Goal: Task Accomplishment & Management: Manage account settings

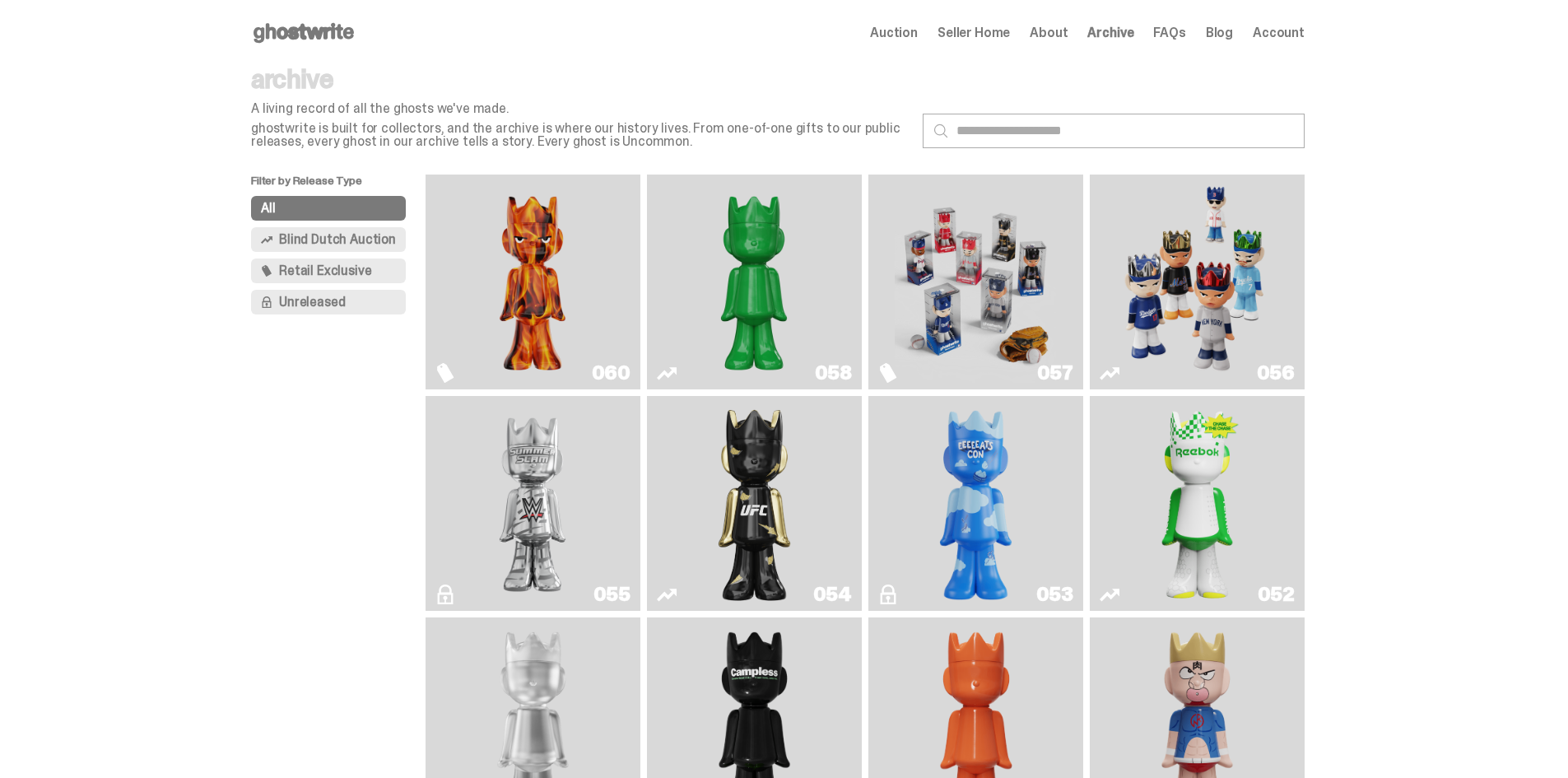
click at [1221, 264] on img "Game Face (2025)" at bounding box center [1196, 282] width 161 height 202
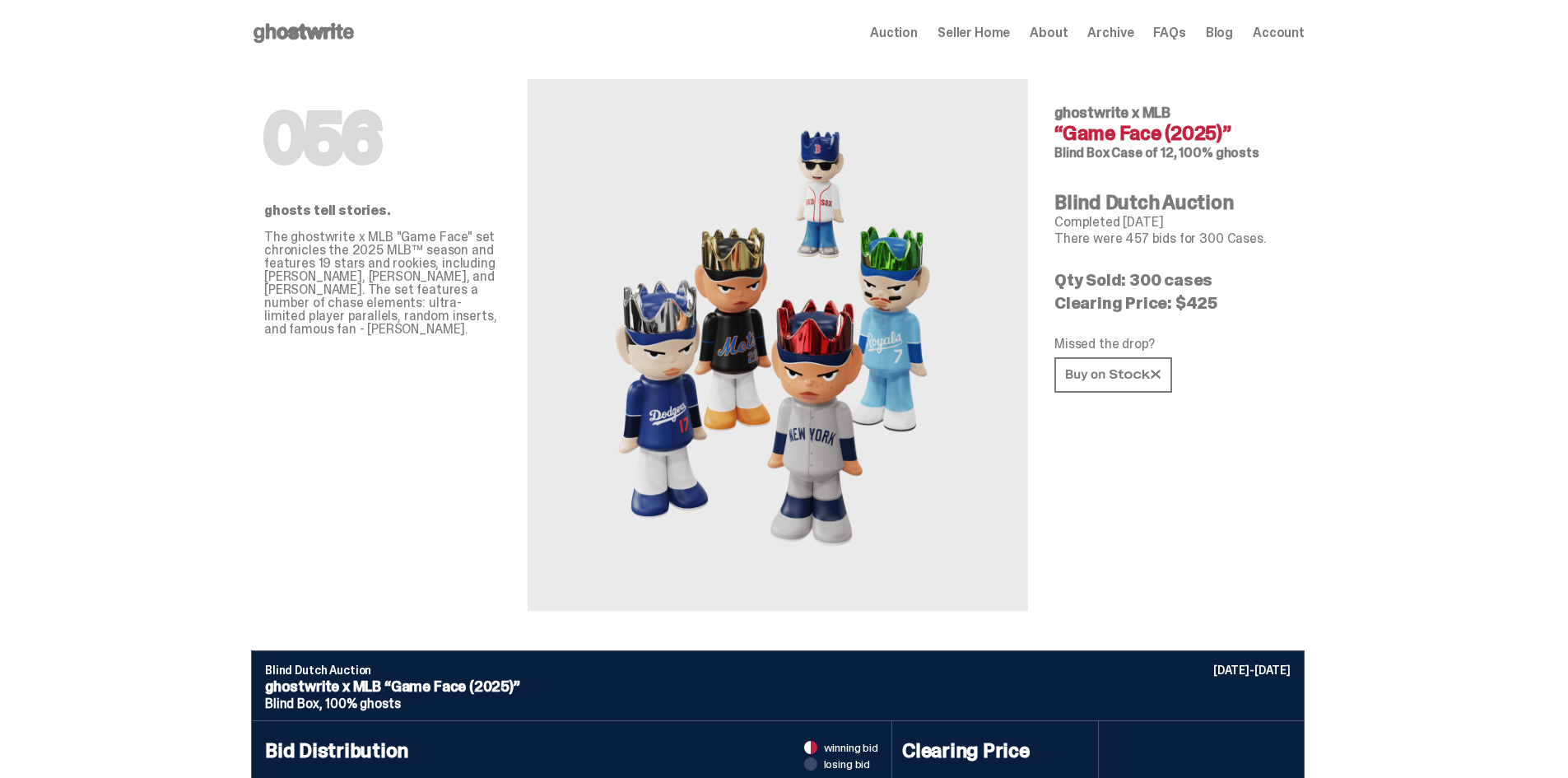
click at [980, 35] on span "Seller Home" at bounding box center [974, 33] width 73 height 13
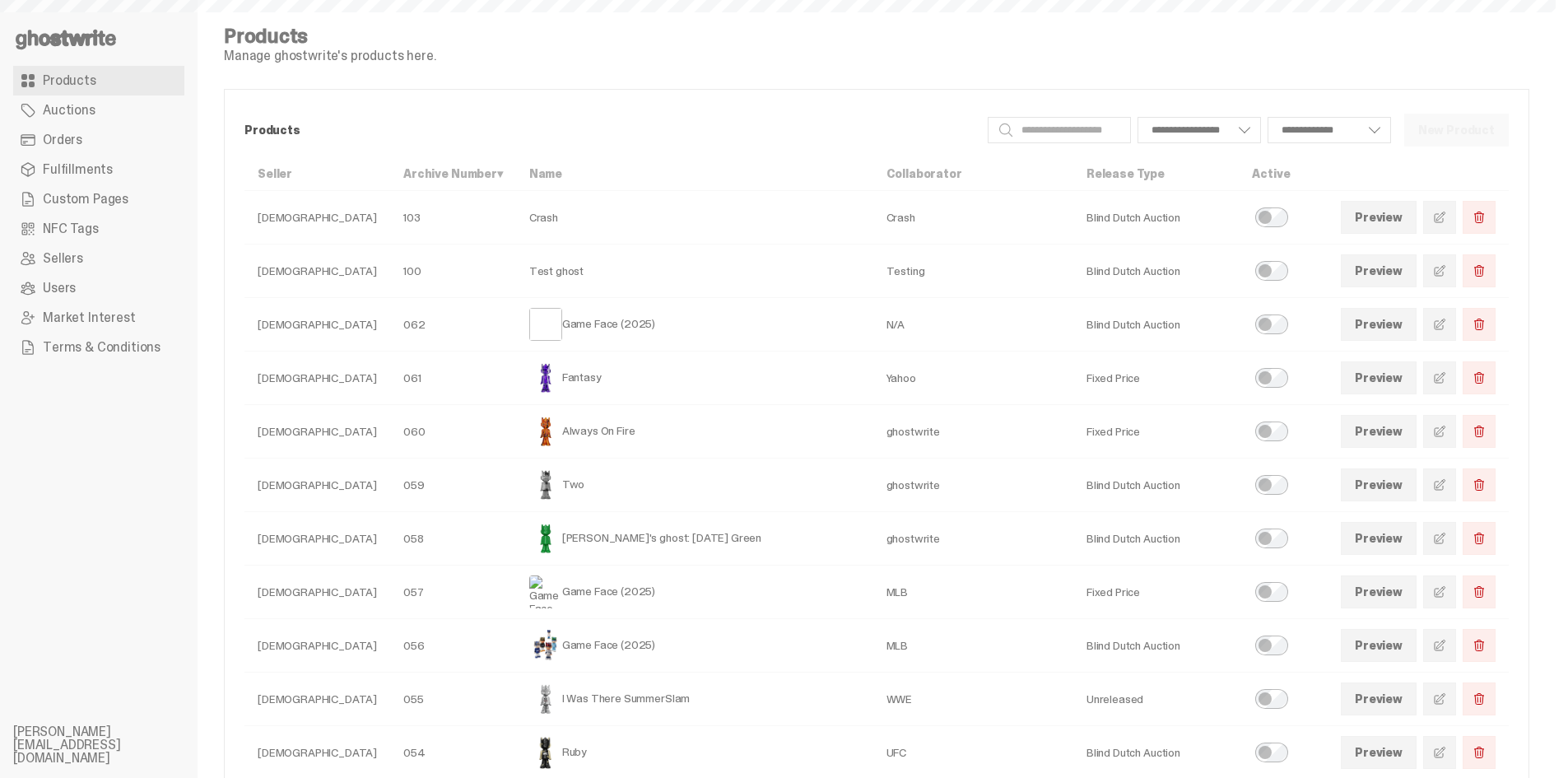
select select
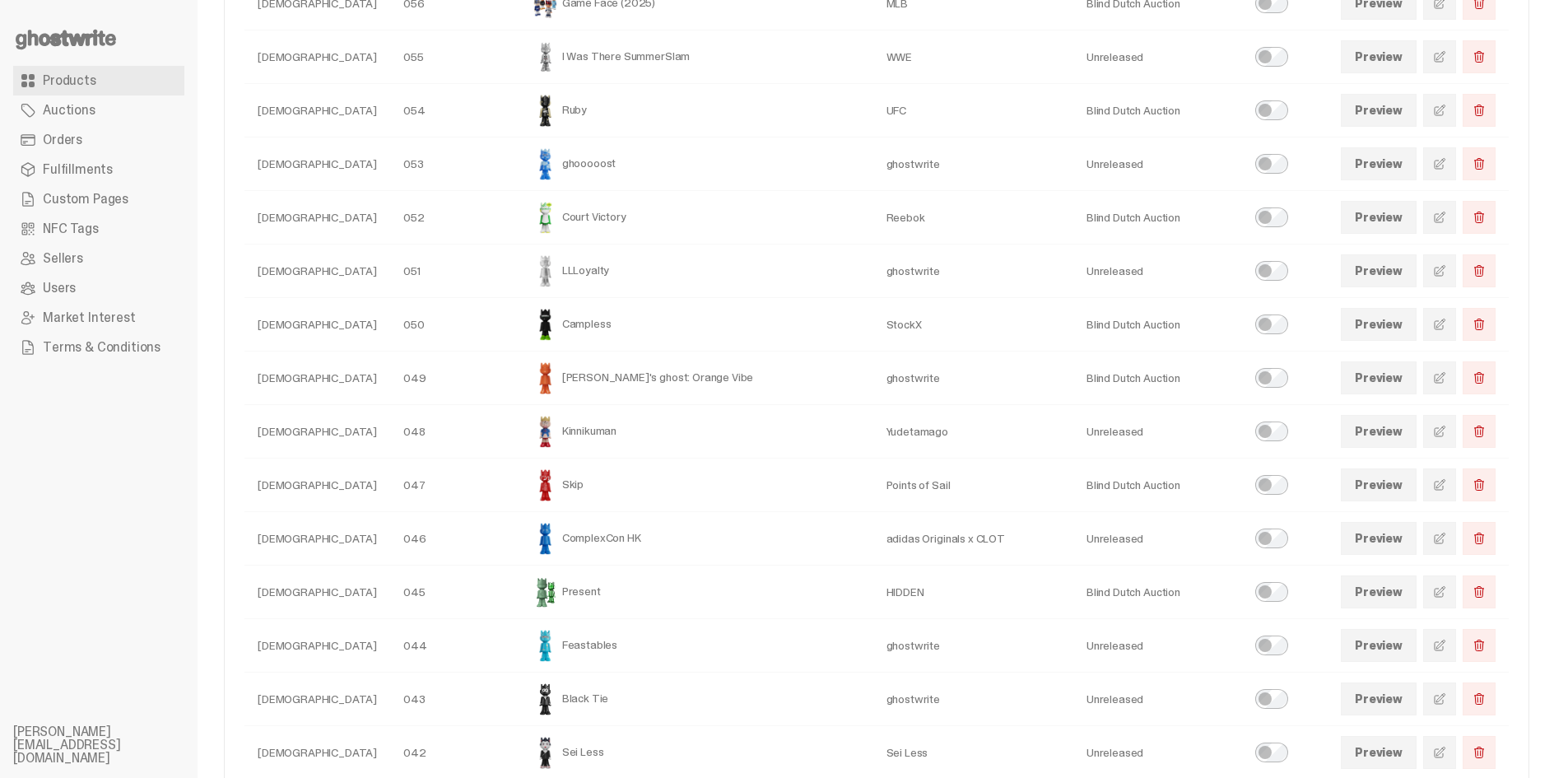
scroll to position [412, 0]
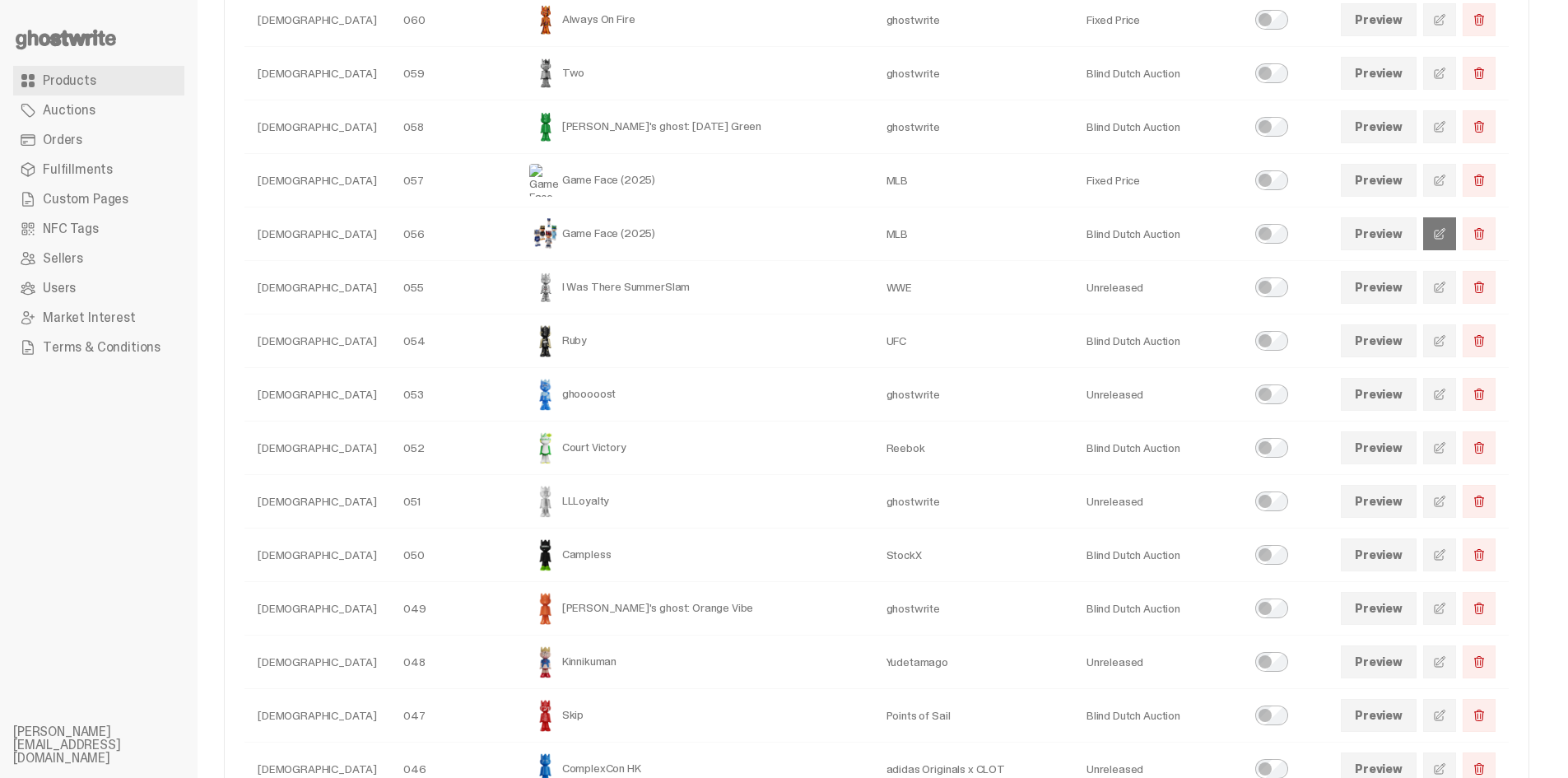
click at [1442, 238] on link at bounding box center [1440, 234] width 33 height 33
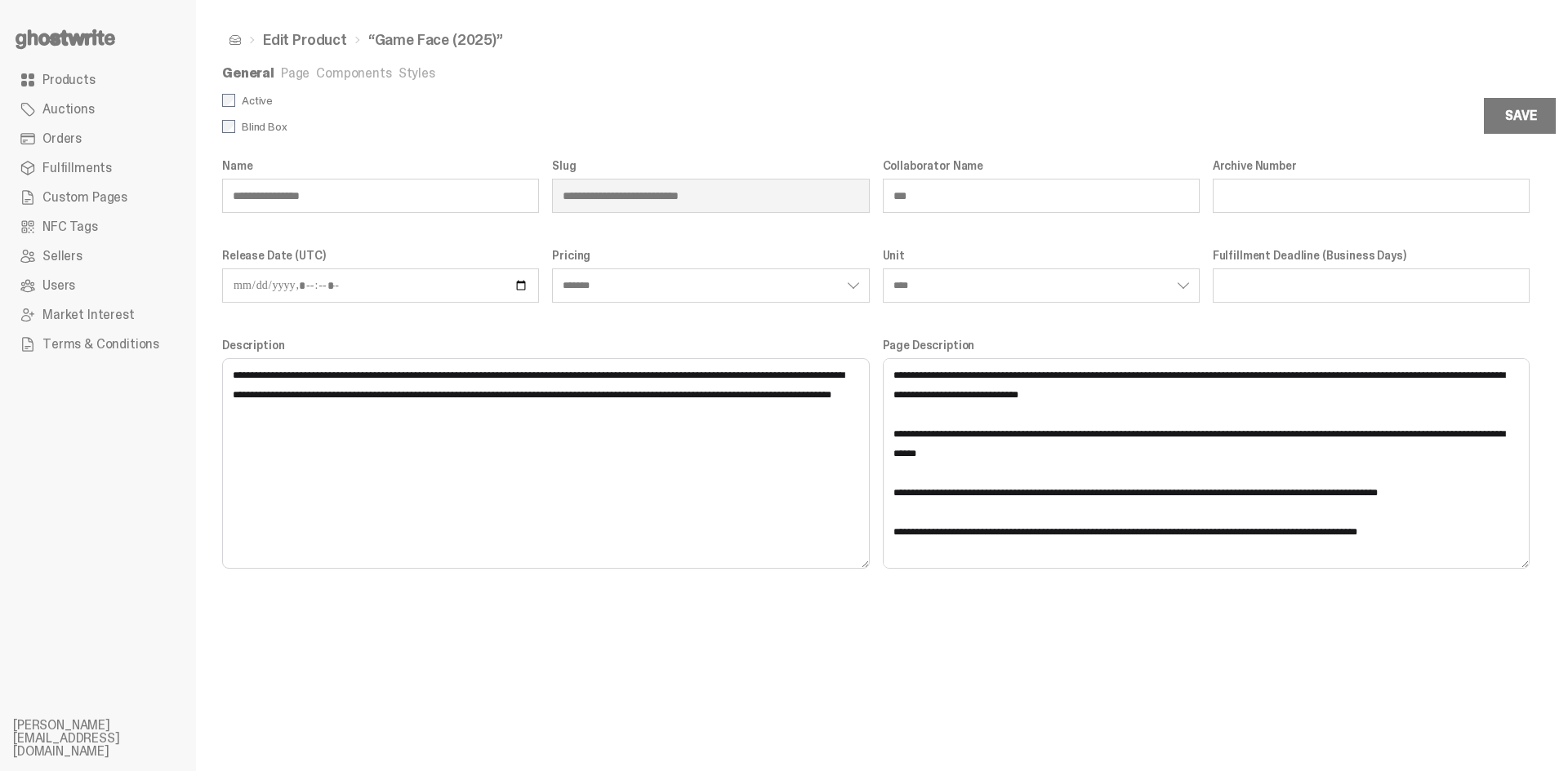
click at [426, 71] on ul "General Page Components Styles" at bounding box center [875, 75] width 1307 height 16
click at [407, 71] on link "Styles" at bounding box center [417, 73] width 37 height 17
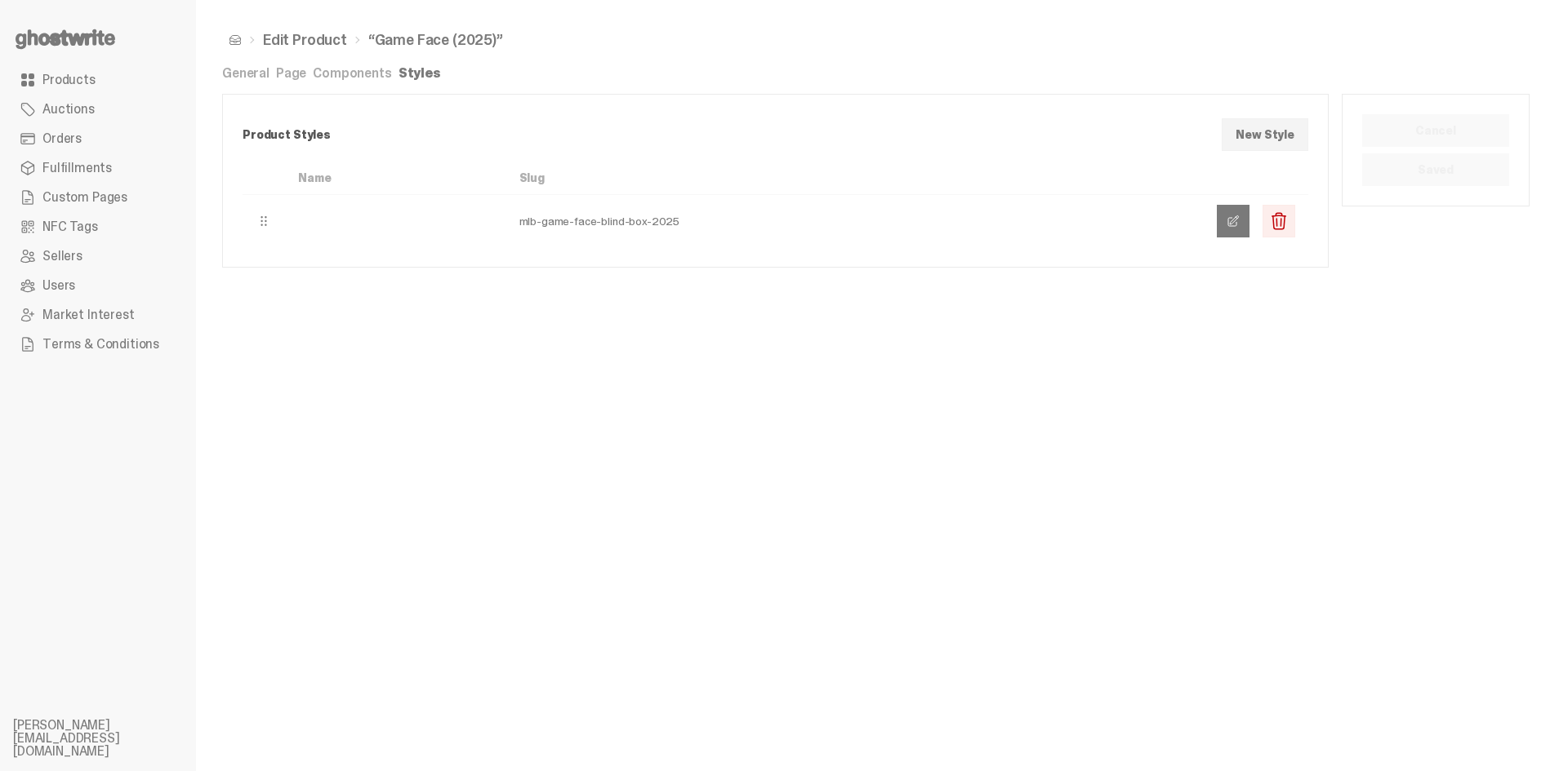
click at [1222, 220] on link at bounding box center [1233, 221] width 32 height 32
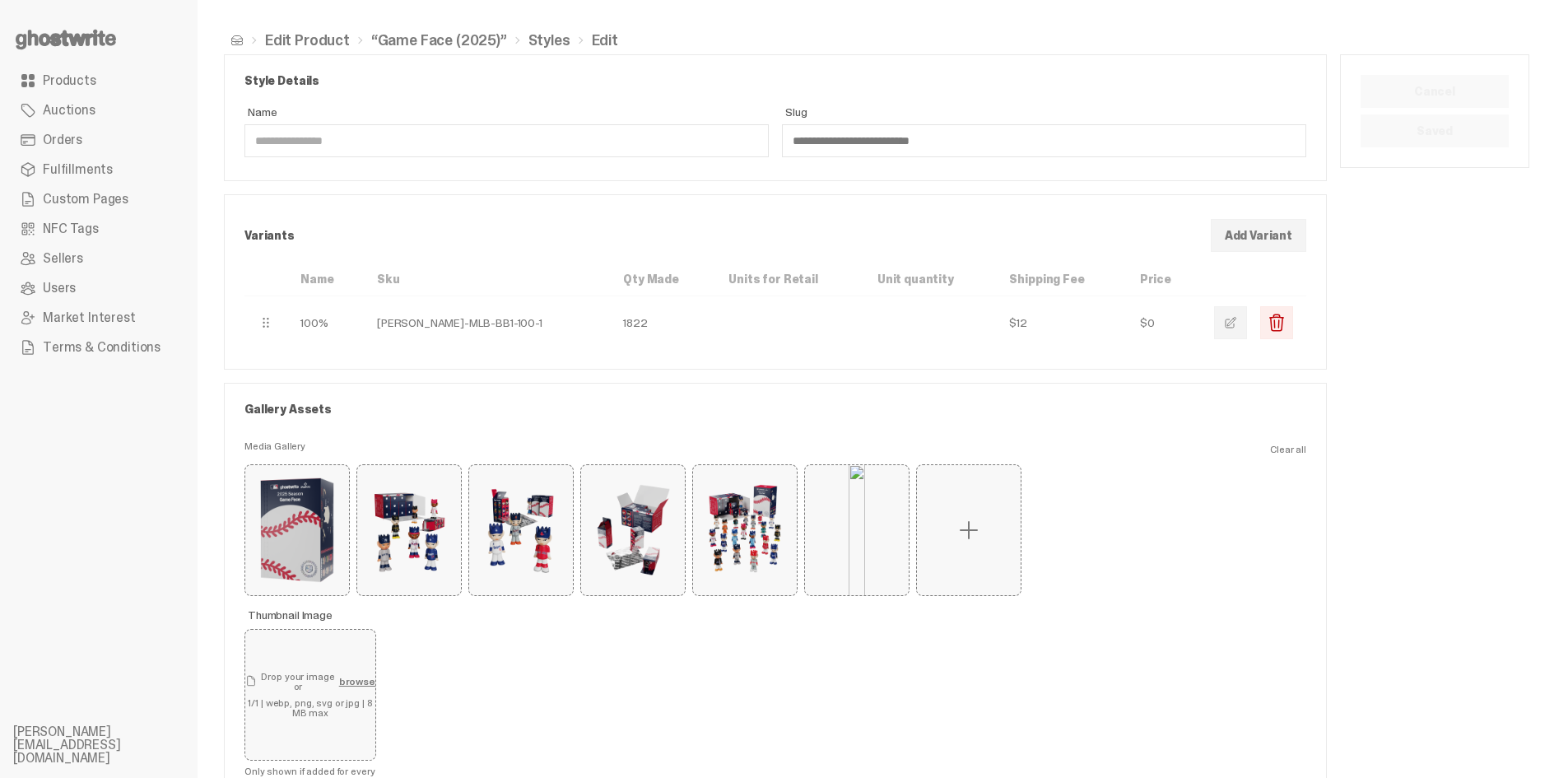
click at [458, 38] on link "“Game Face (2025)”" at bounding box center [438, 40] width 136 height 15
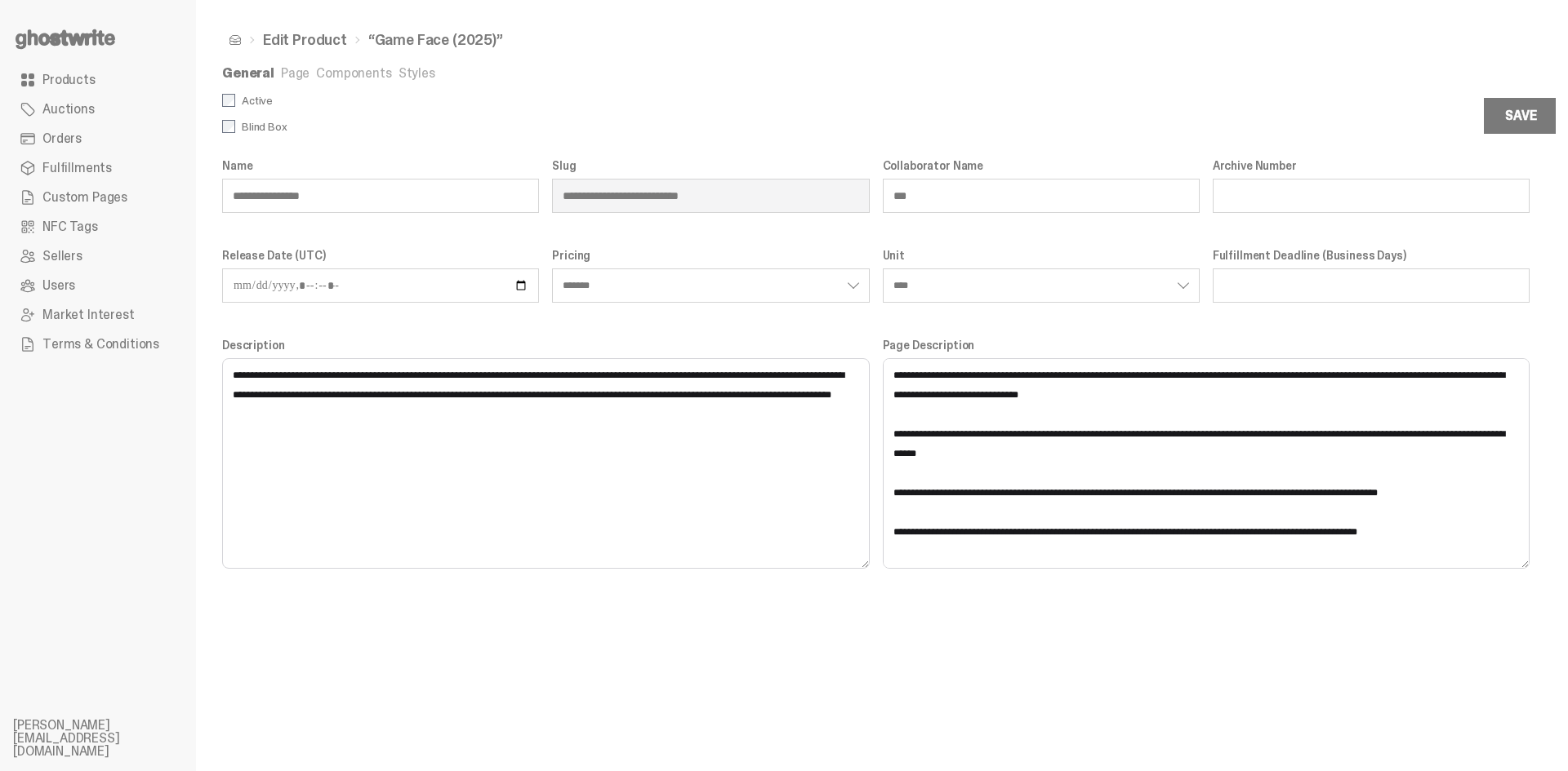
click at [364, 79] on link "Components" at bounding box center [353, 73] width 75 height 17
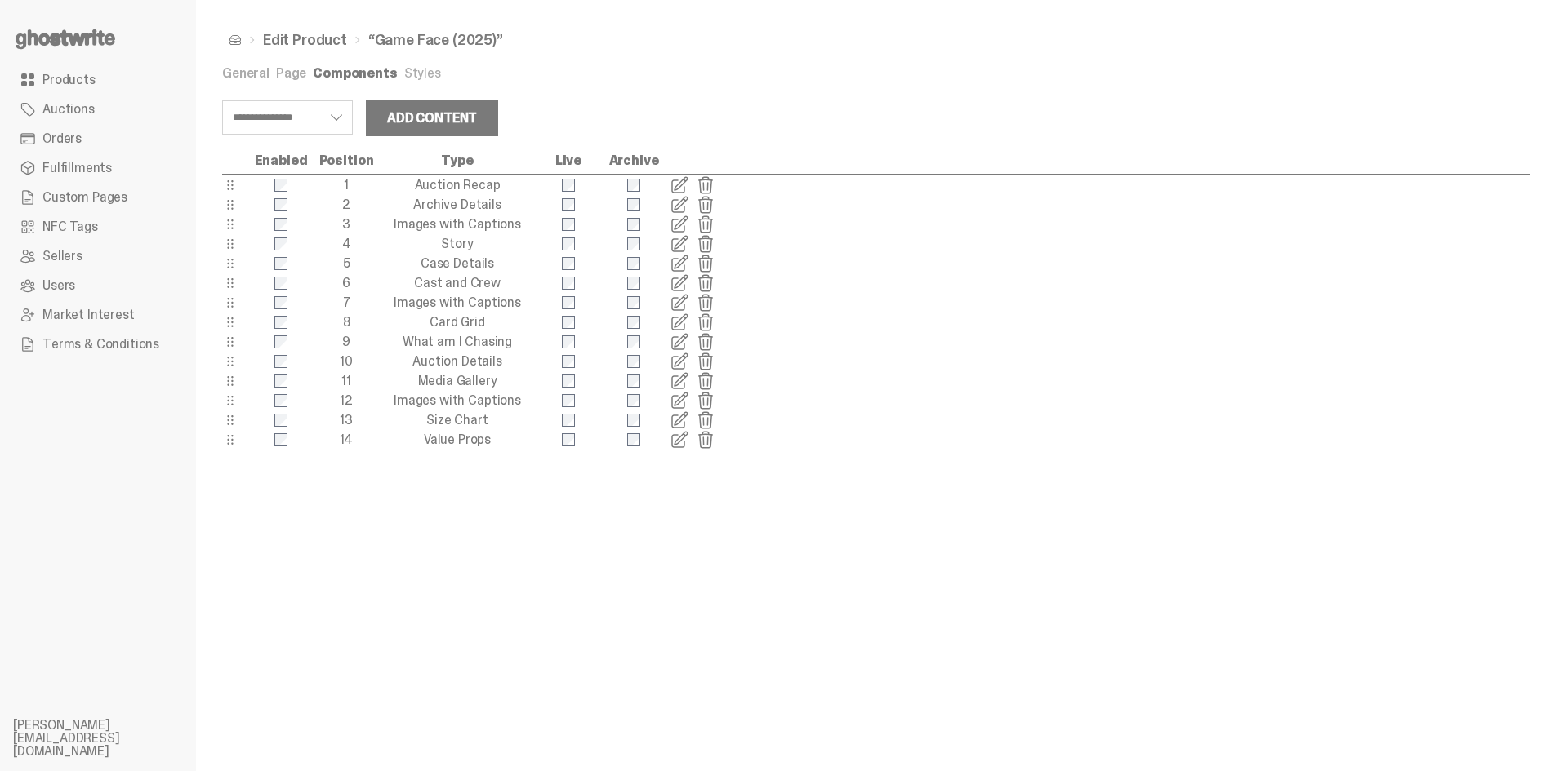
click at [676, 362] on span at bounding box center [679, 362] width 20 height 20
click at [678, 381] on span at bounding box center [679, 381] width 20 height 20
